Goal: Information Seeking & Learning: Check status

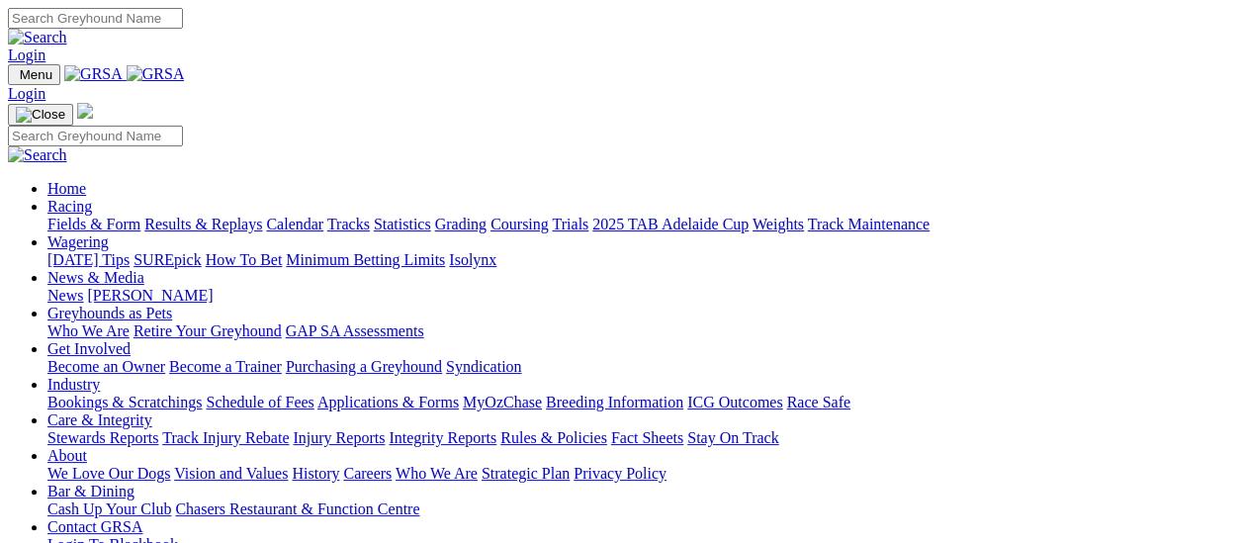
click at [213, 287] on link "[PERSON_NAME]" at bounding box center [150, 295] width 126 height 17
click at [105, 216] on link "Fields & Form" at bounding box center [93, 224] width 93 height 17
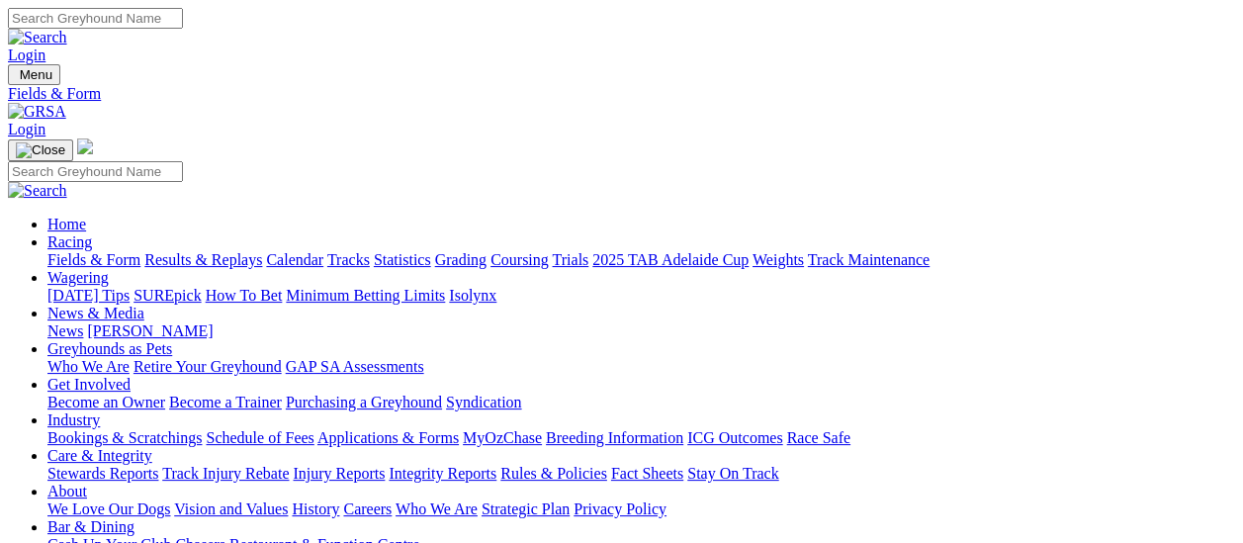
click at [226, 251] on link "Results & Replays" at bounding box center [203, 259] width 118 height 17
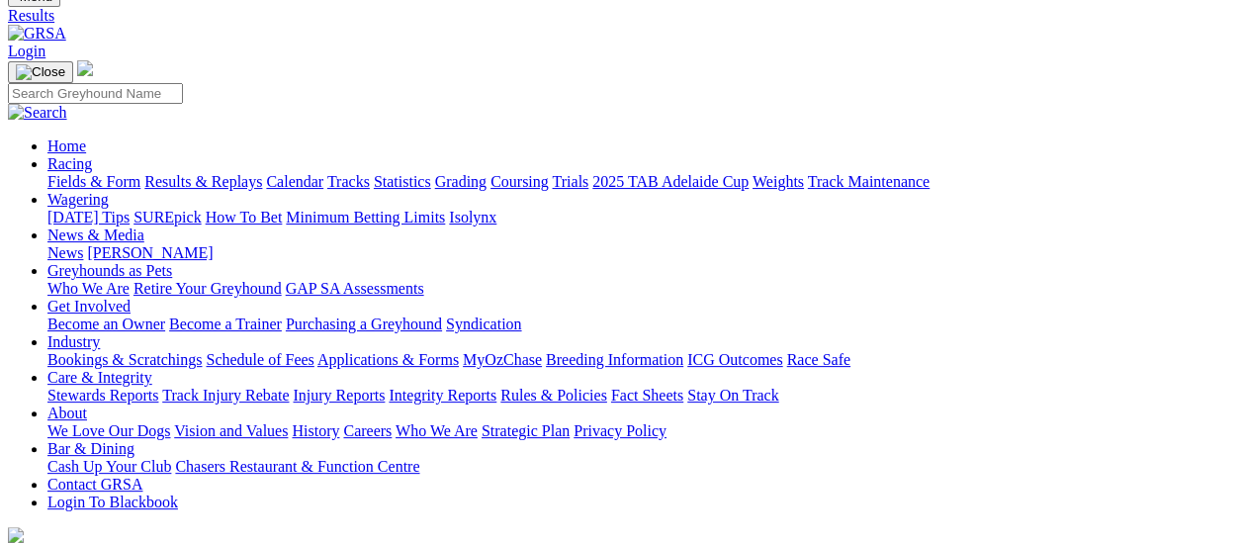
scroll to position [198, 0]
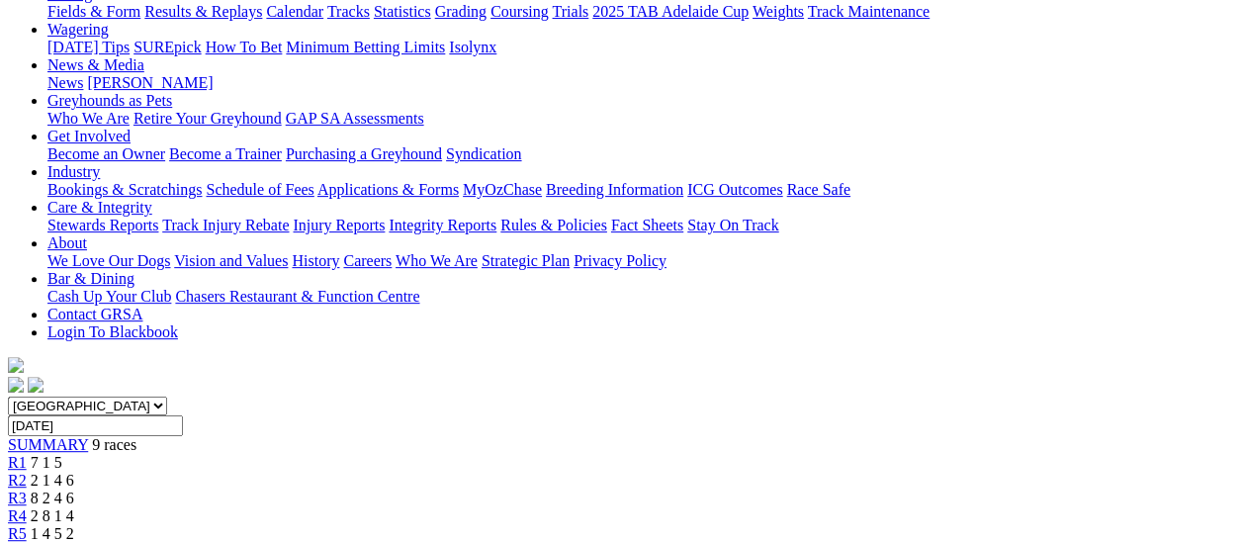
scroll to position [198, 0]
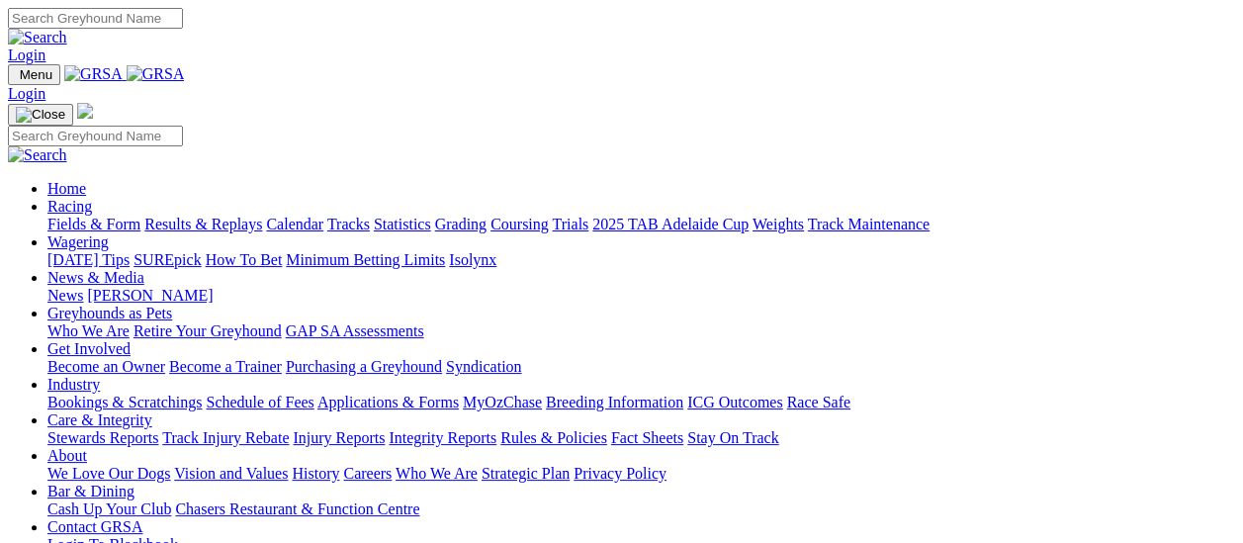
click at [218, 216] on link "Results & Replays" at bounding box center [203, 224] width 118 height 17
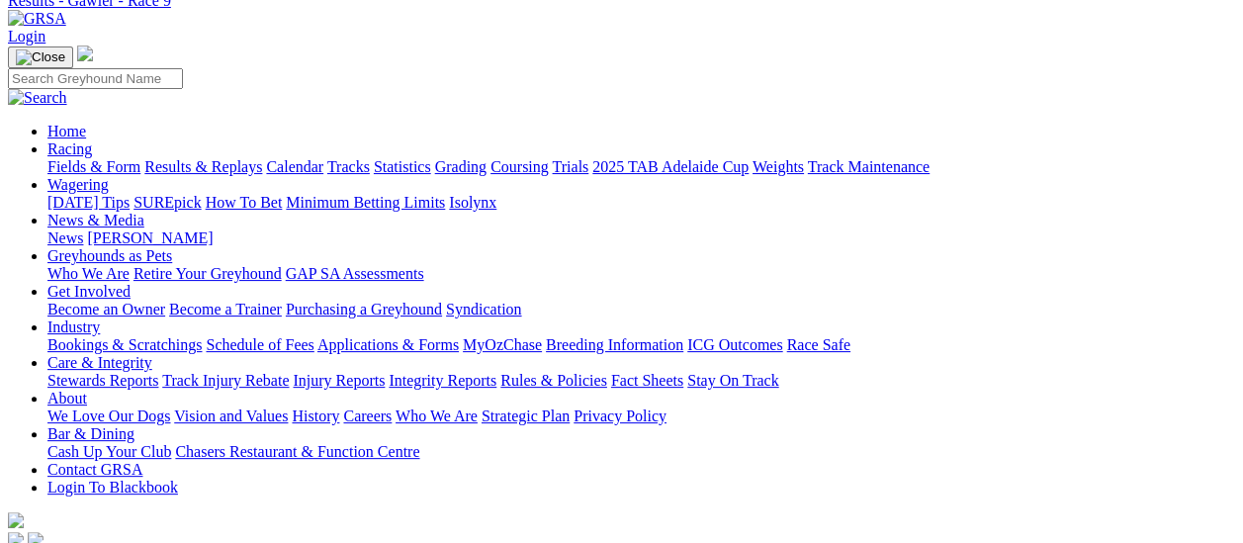
scroll to position [198, 0]
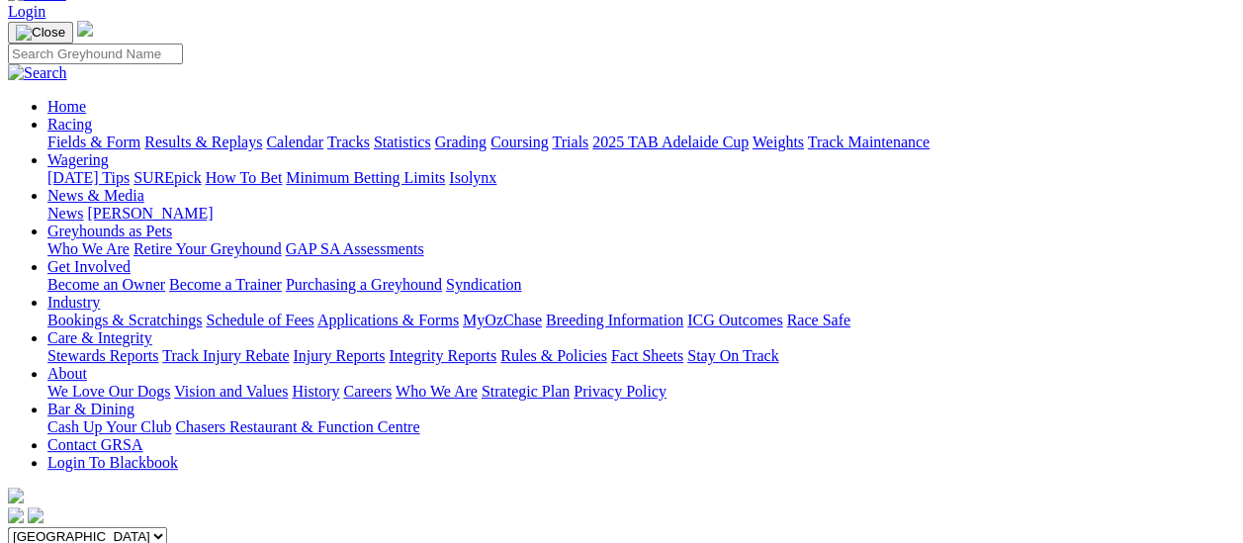
scroll to position [0, 0]
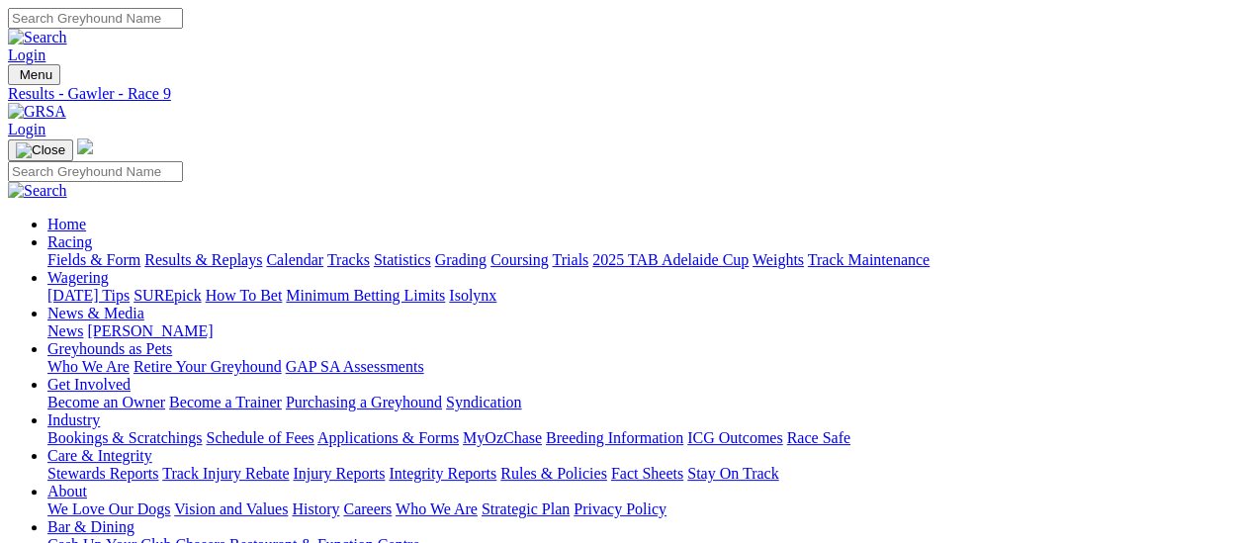
click at [63, 251] on link "Fields & Form" at bounding box center [93, 259] width 93 height 17
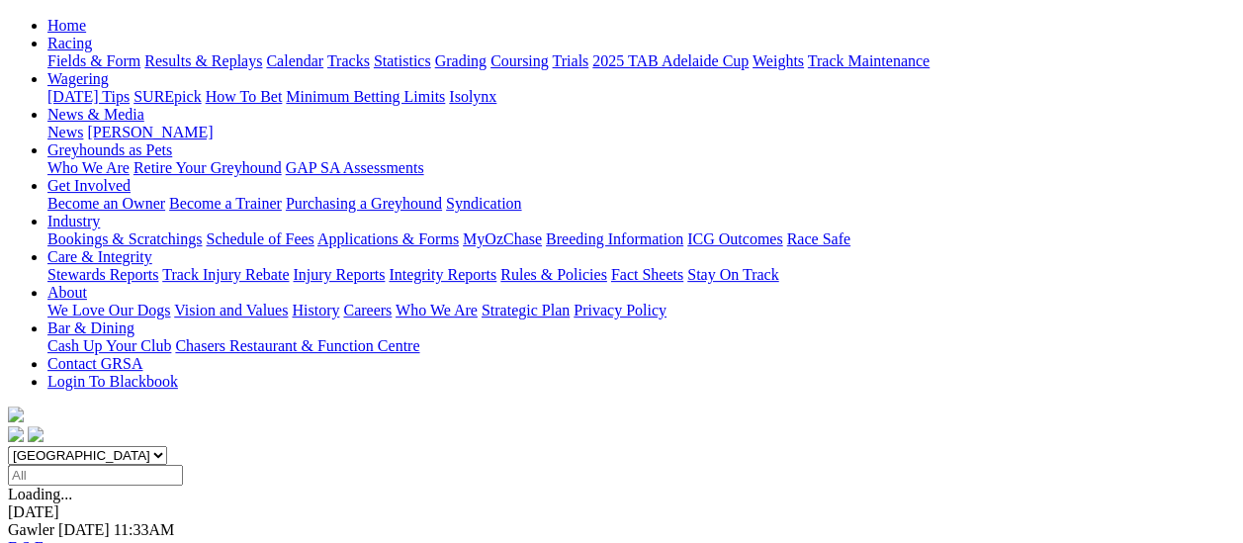
scroll to position [198, 0]
